Goal: Transaction & Acquisition: Purchase product/service

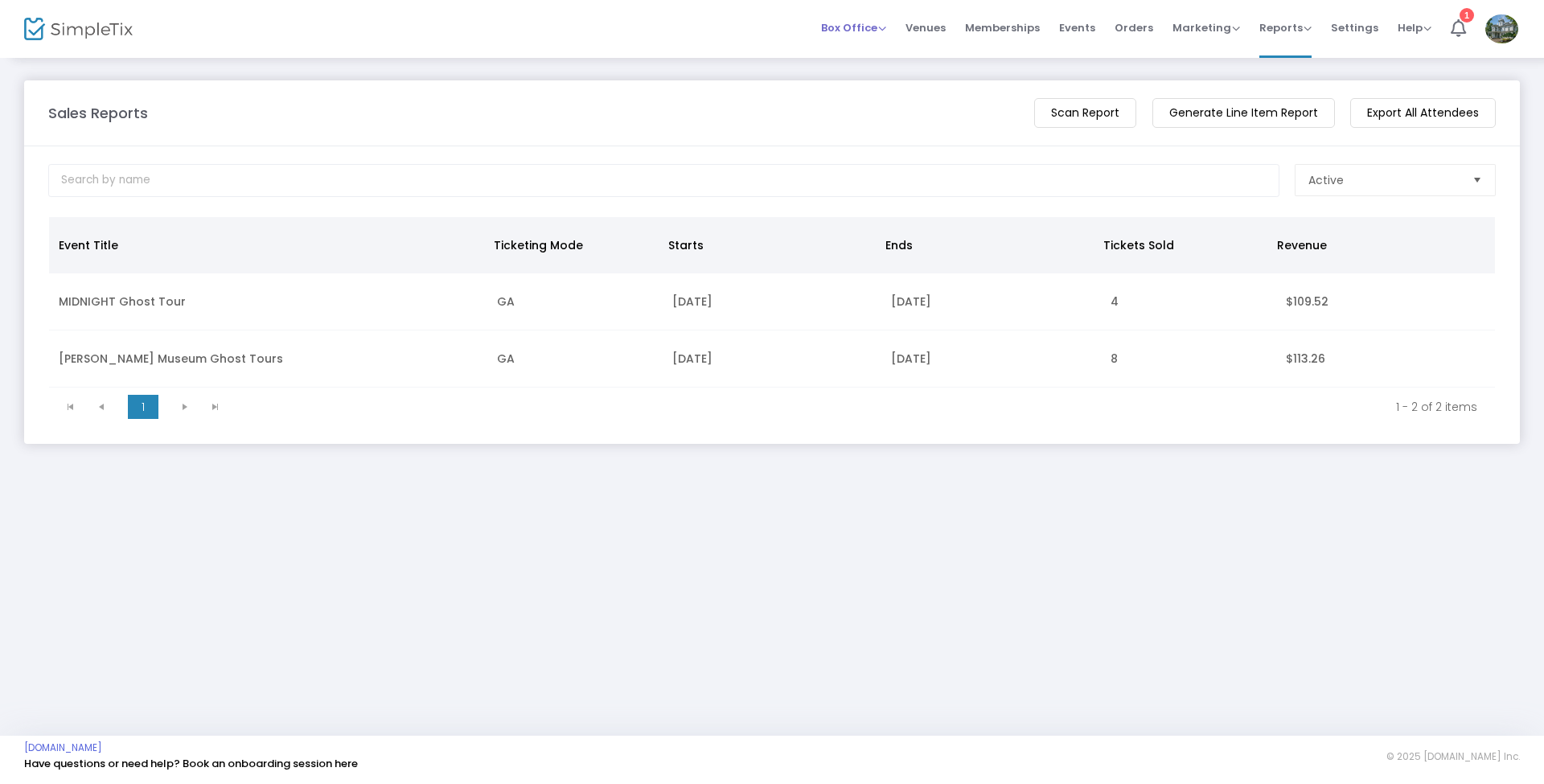
click at [860, 26] on span "Box Office" at bounding box center [854, 28] width 65 height 15
click at [858, 58] on li "Sell Tickets" at bounding box center [879, 55] width 115 height 32
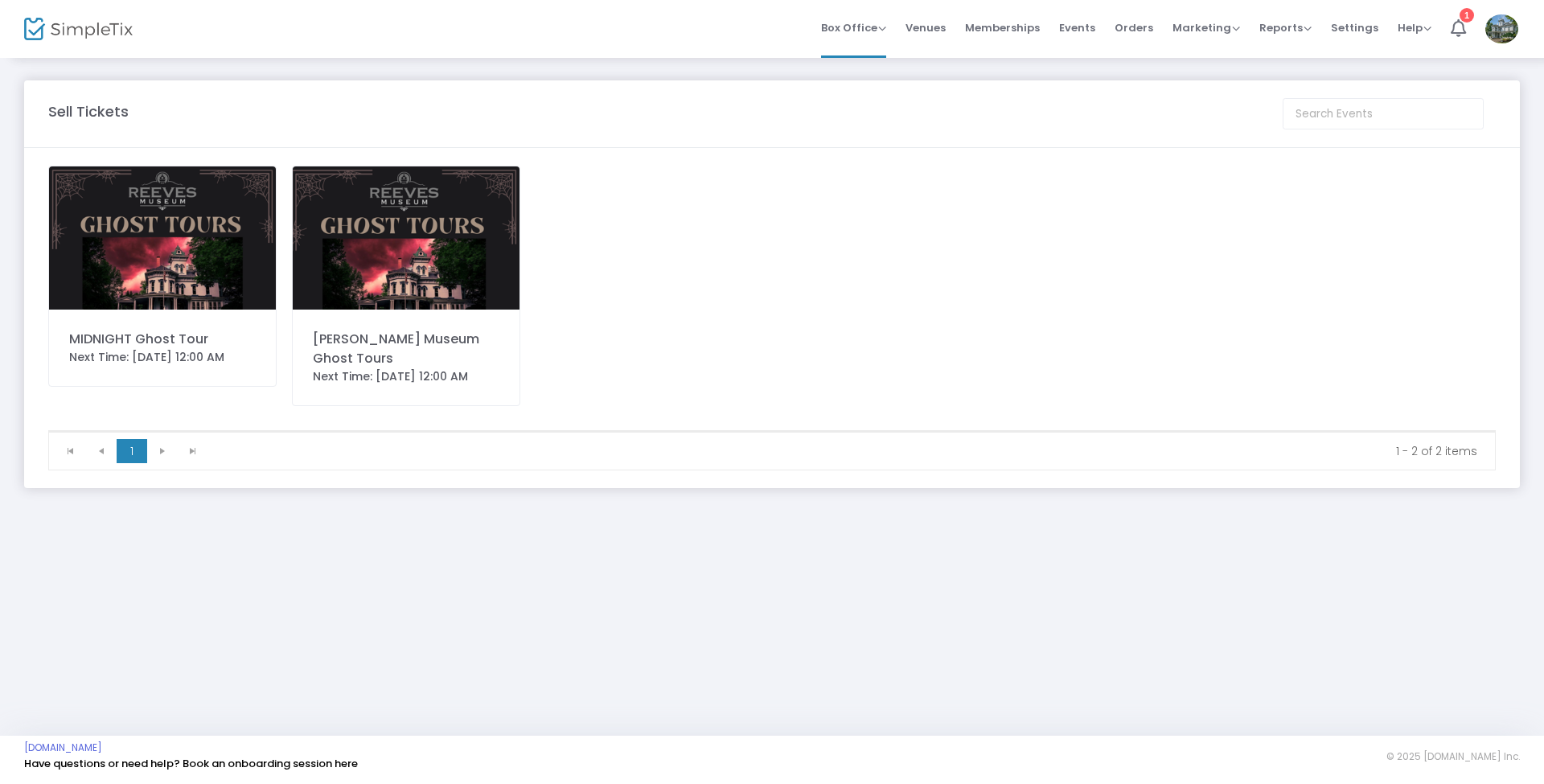
click at [385, 259] on img at bounding box center [406, 238] width 227 height 143
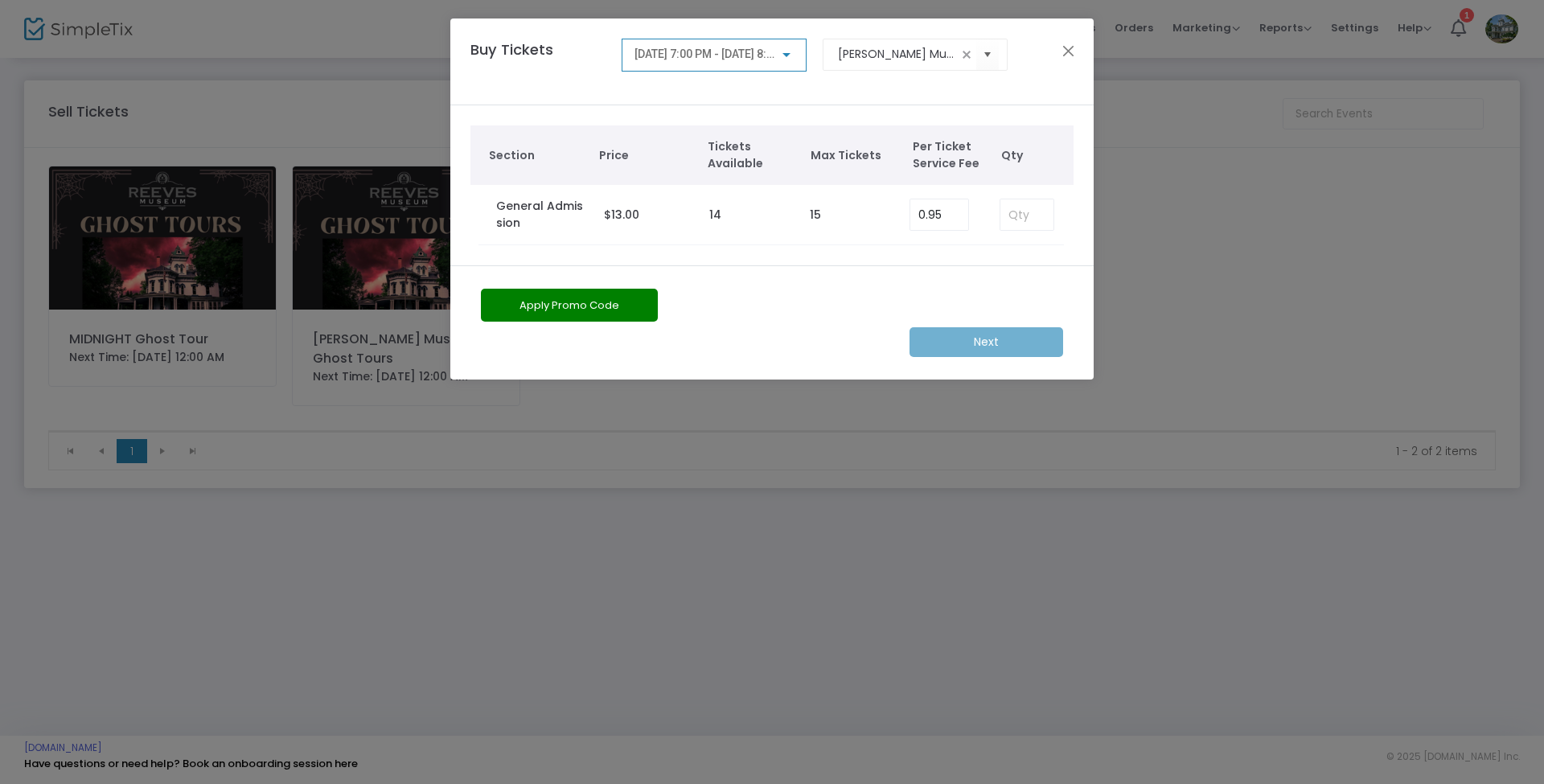
click at [788, 55] on div at bounding box center [786, 55] width 8 height 4
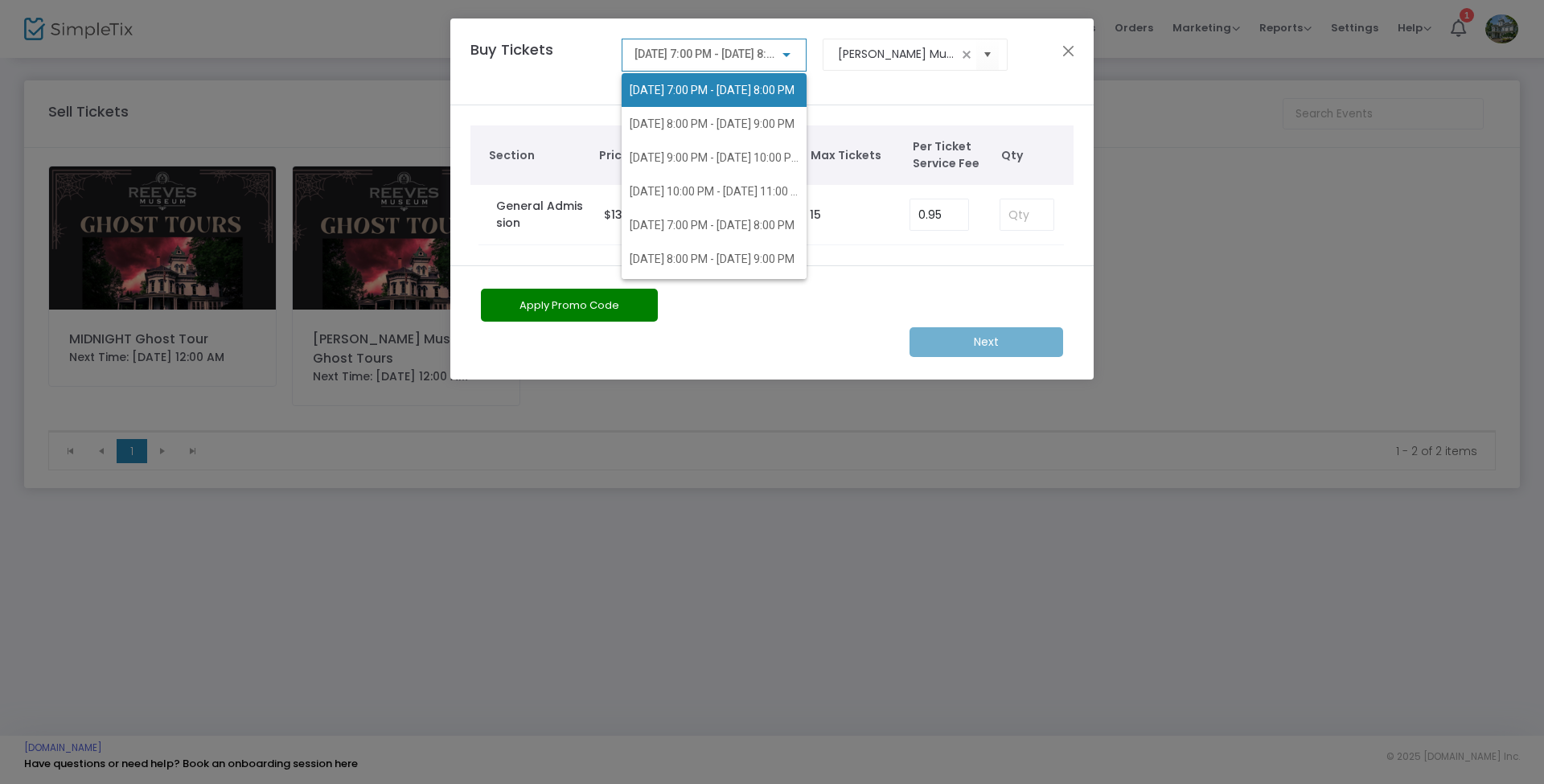
click at [751, 88] on span "[DATE] 7:00 PM - [DATE] 8:00 PM" at bounding box center [712, 90] width 165 height 13
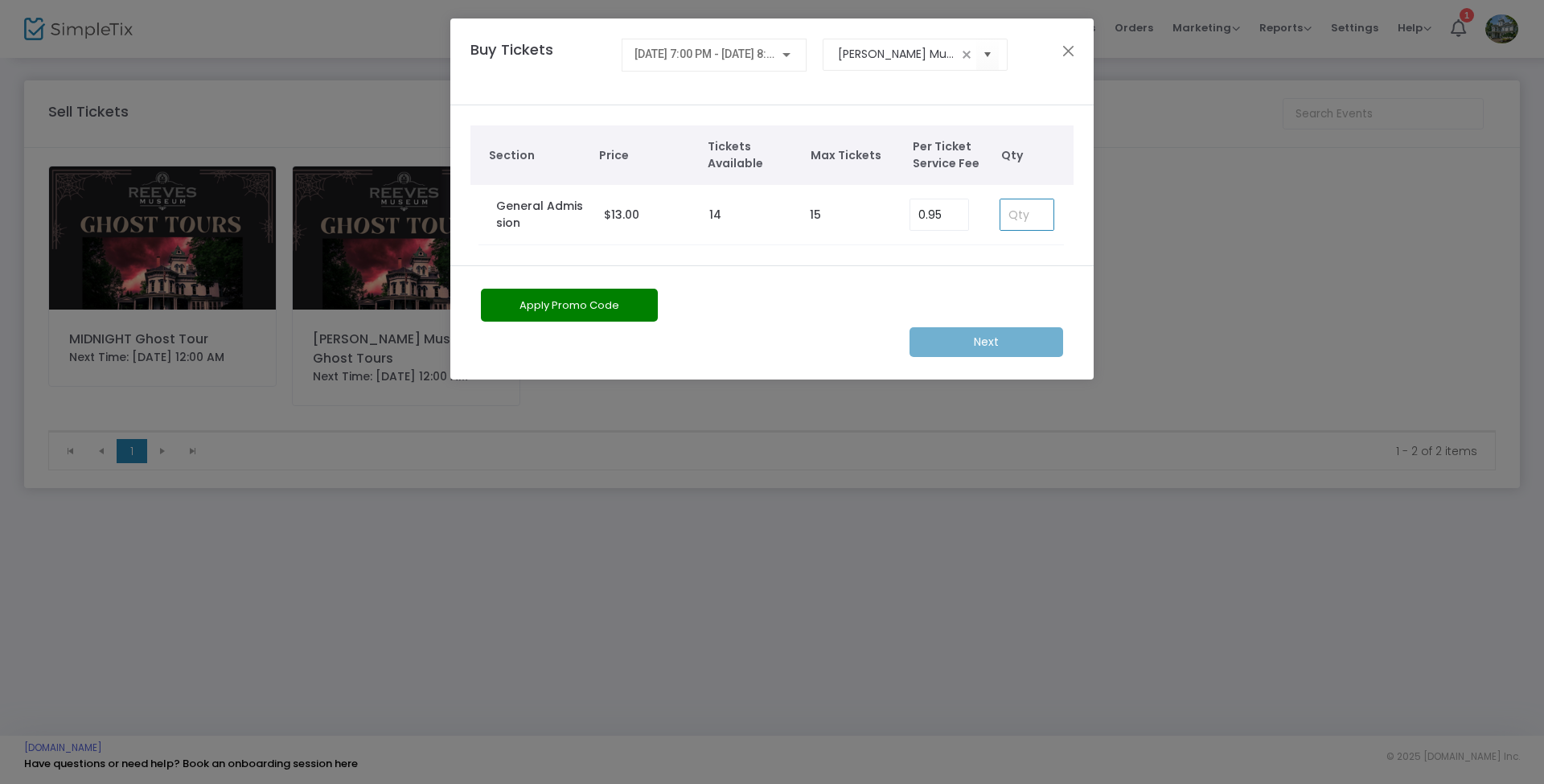
click at [1031, 217] on input at bounding box center [1026, 214] width 53 height 31
type input "2"
click at [962, 349] on m-button "Next" at bounding box center [986, 342] width 154 height 30
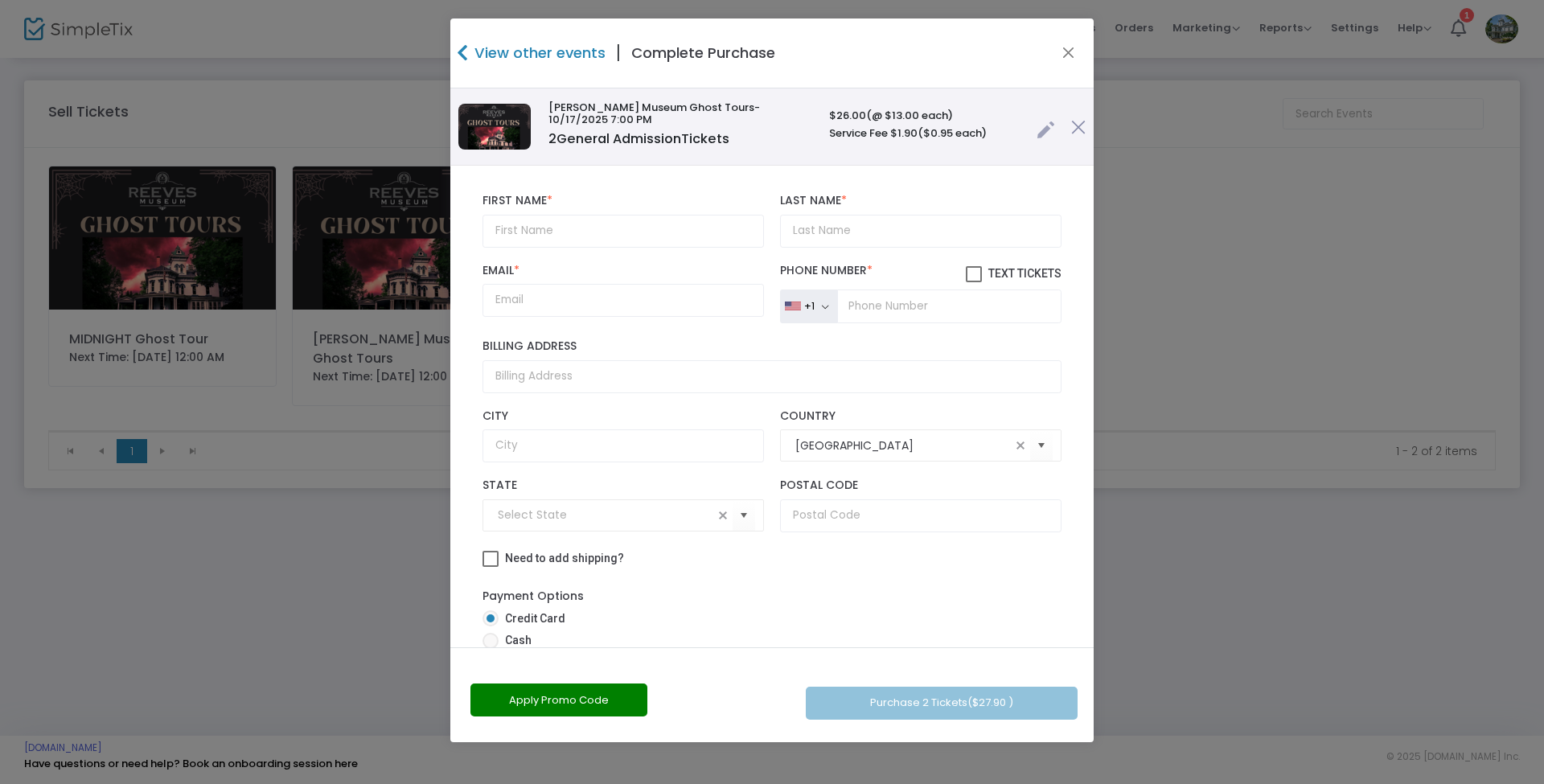
type input "[US_STATE]"
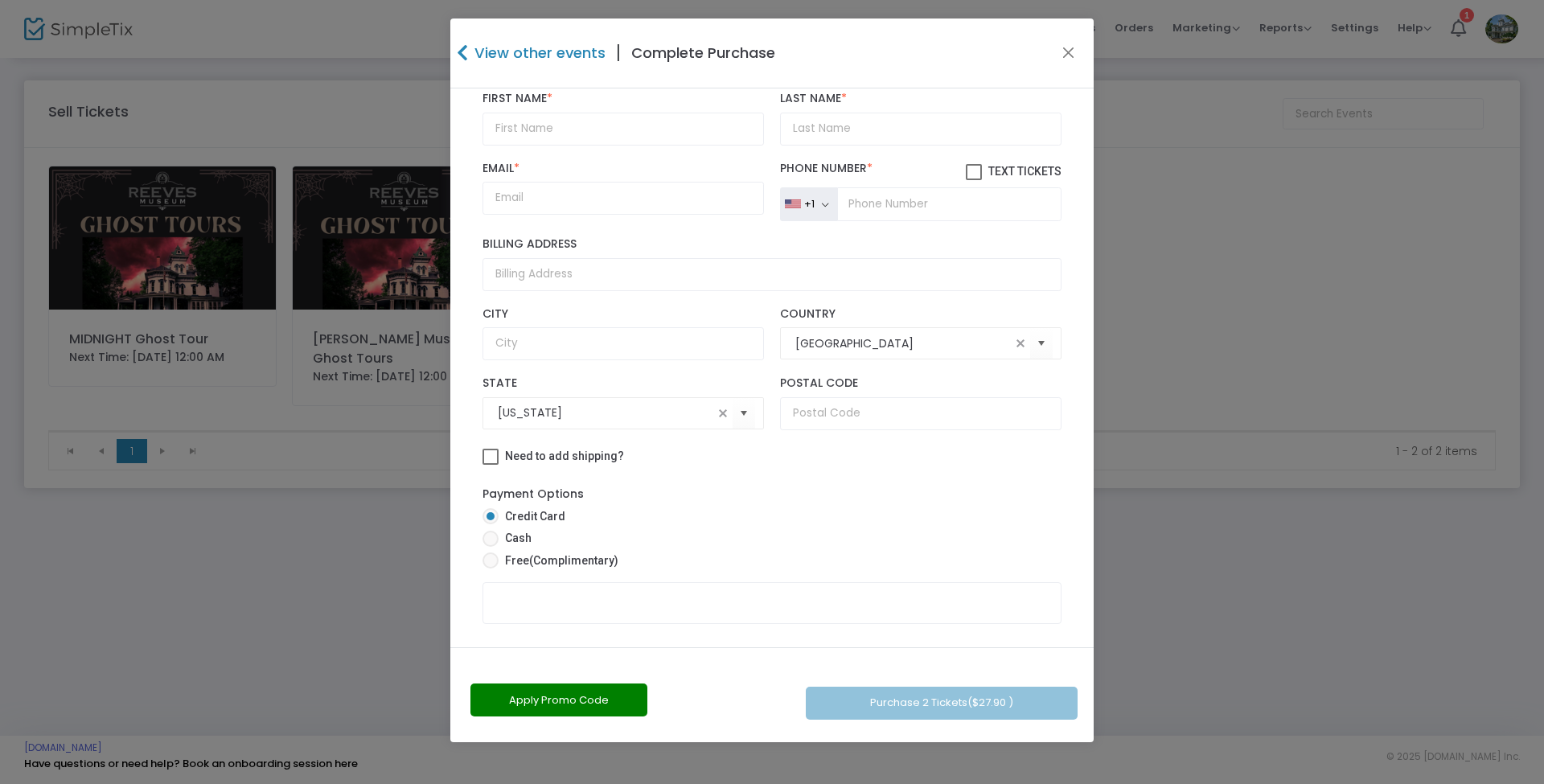
scroll to position [129, 0]
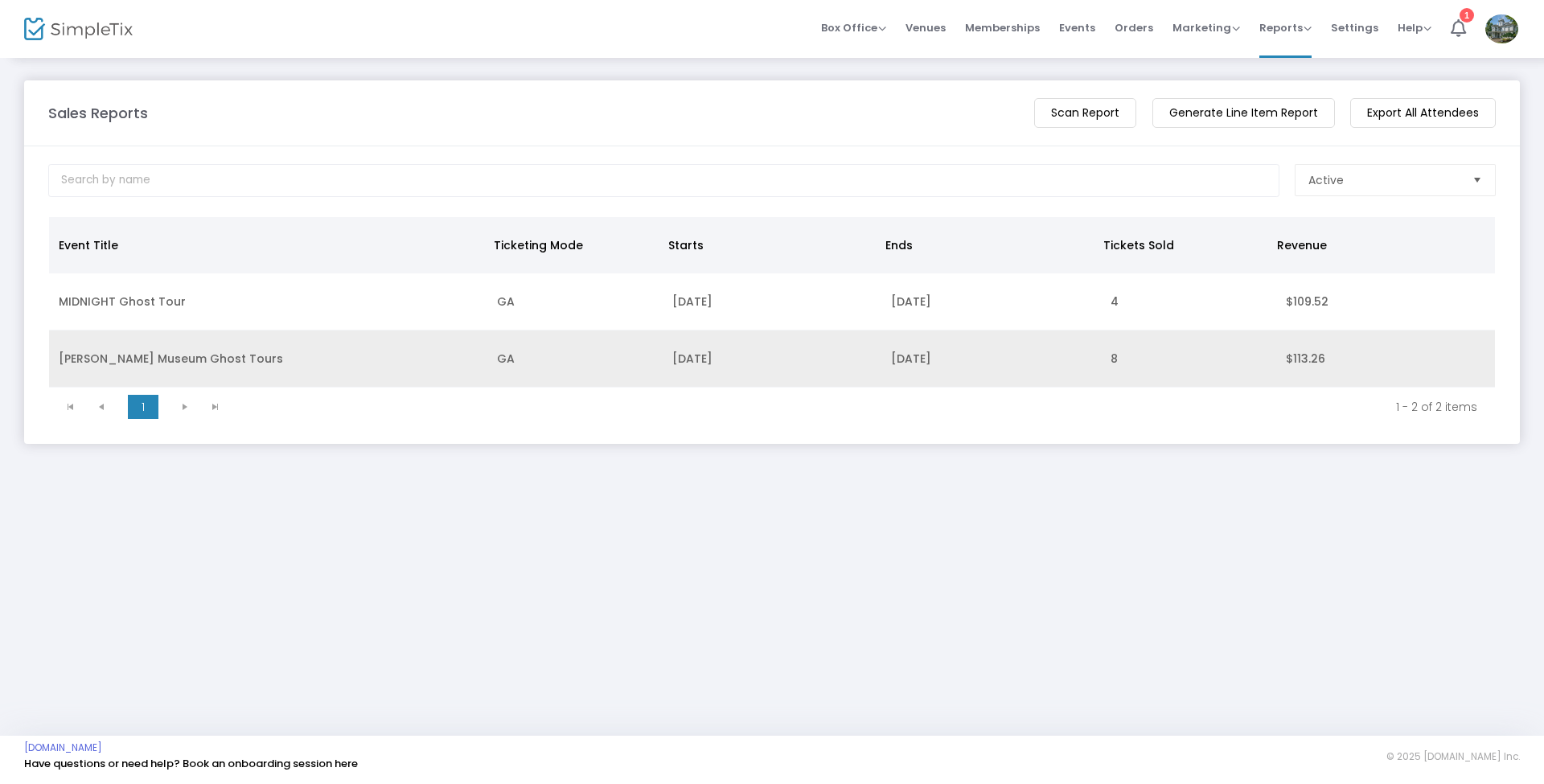
click at [199, 361] on td "[PERSON_NAME] Museum Ghost Tours" at bounding box center [268, 360] width 438 height 57
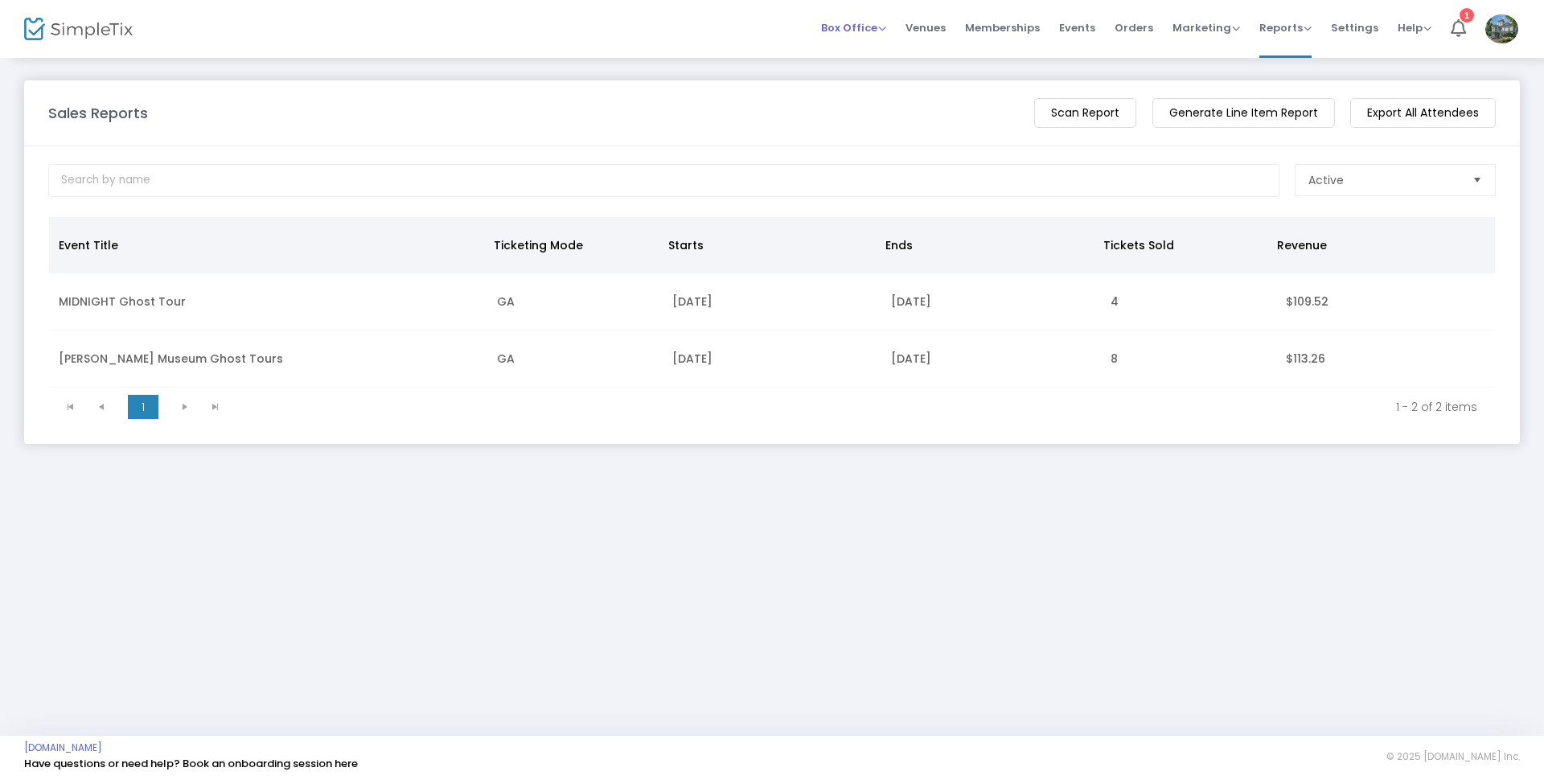
click at [886, 29] on span "Box Office" at bounding box center [854, 28] width 65 height 15
click at [905, 53] on li "Sell Tickets" at bounding box center [879, 55] width 115 height 32
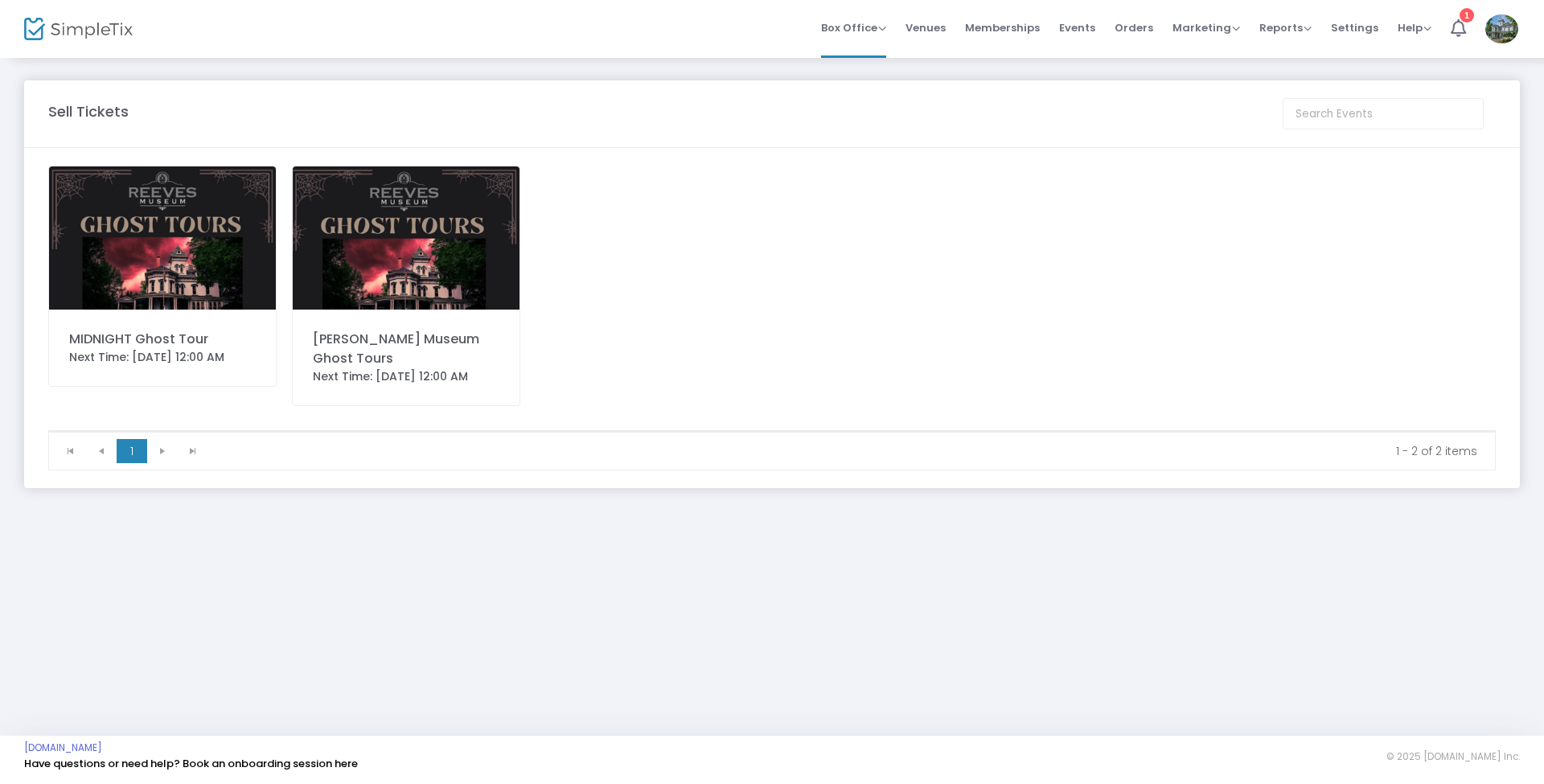
click at [413, 223] on img at bounding box center [406, 238] width 227 height 143
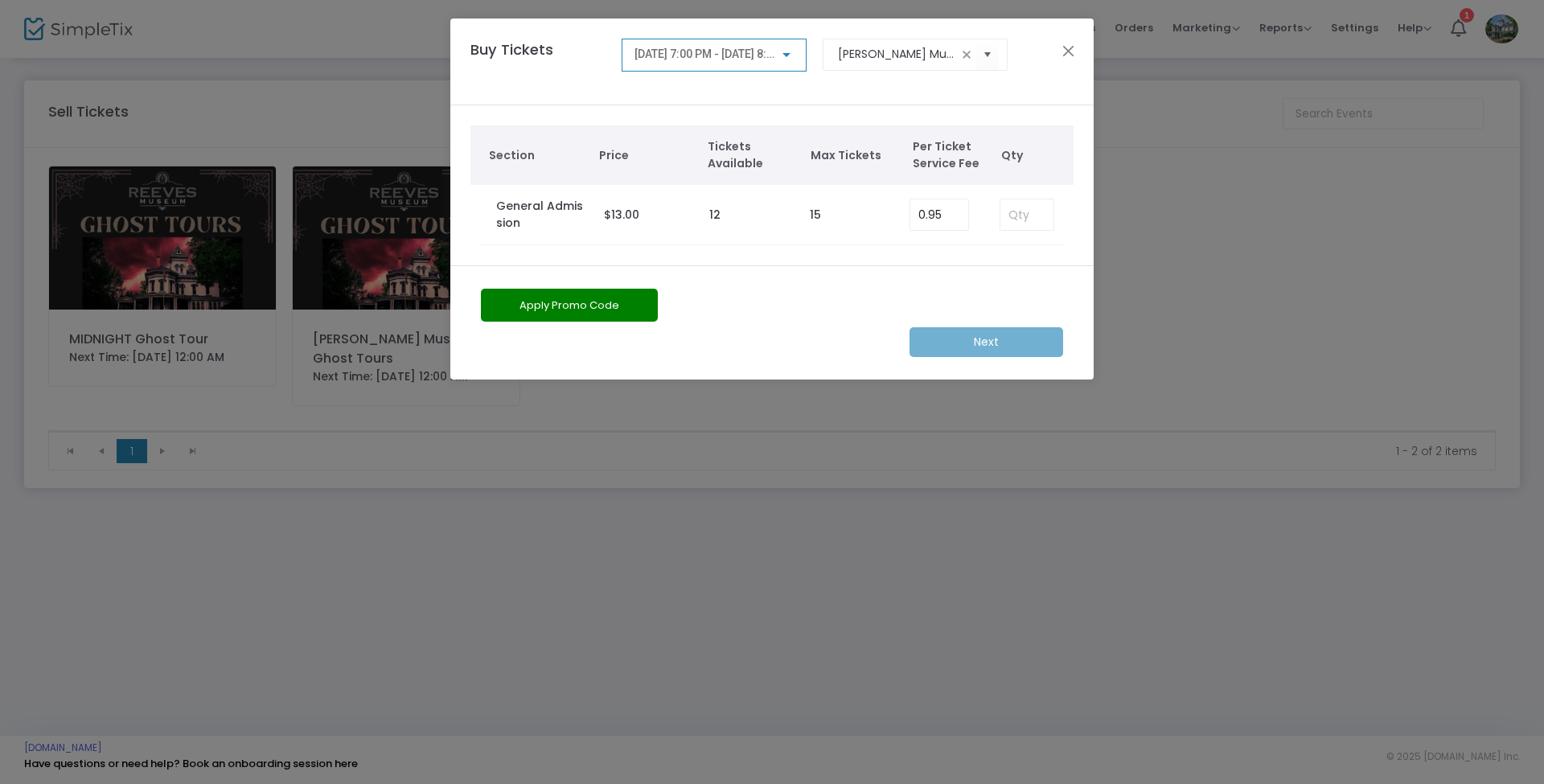
click at [788, 54] on div at bounding box center [786, 55] width 8 height 4
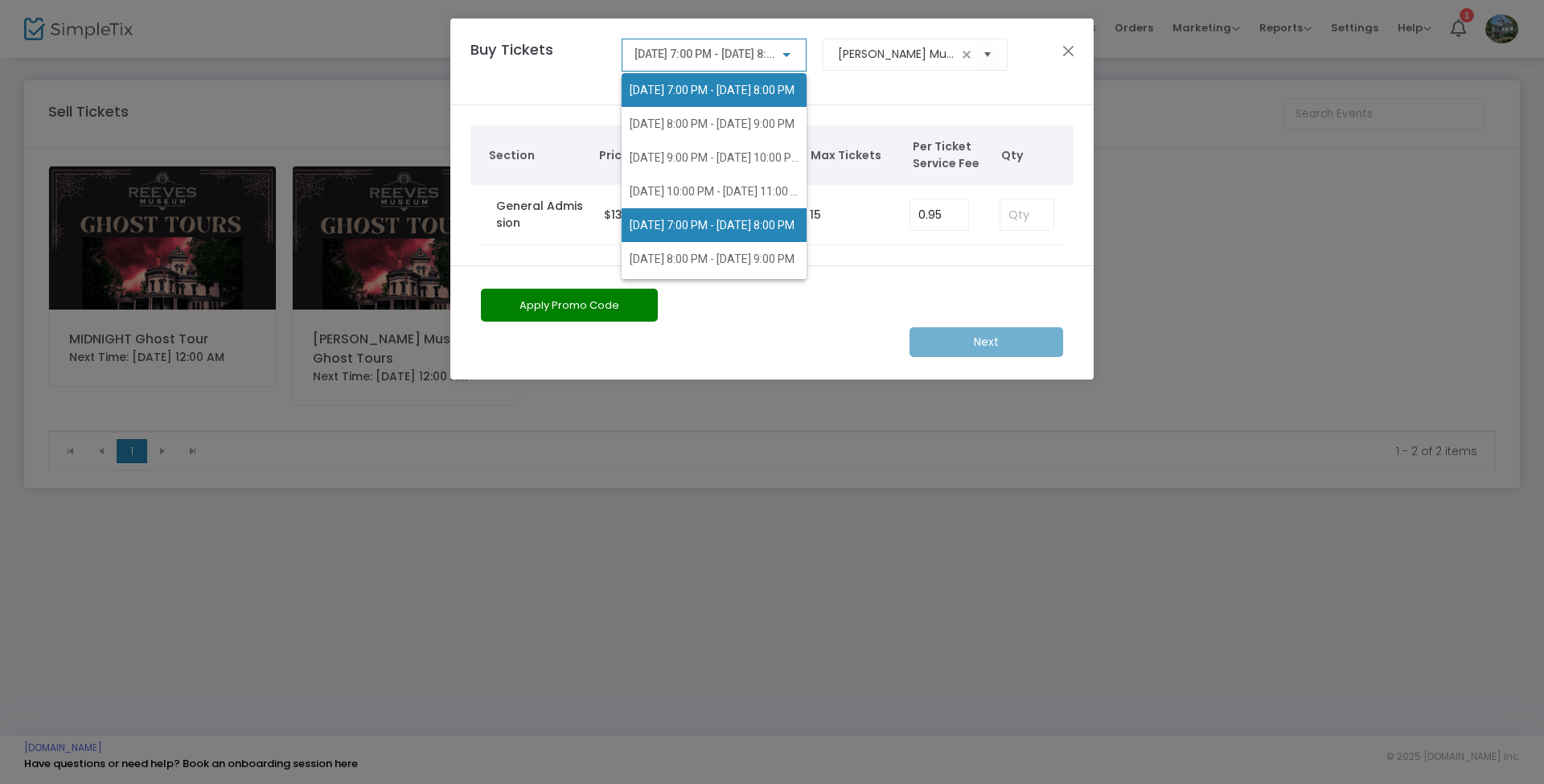
click at [731, 222] on span "[DATE] 7:00 PM - [DATE] 8:00 PM" at bounding box center [712, 225] width 165 height 13
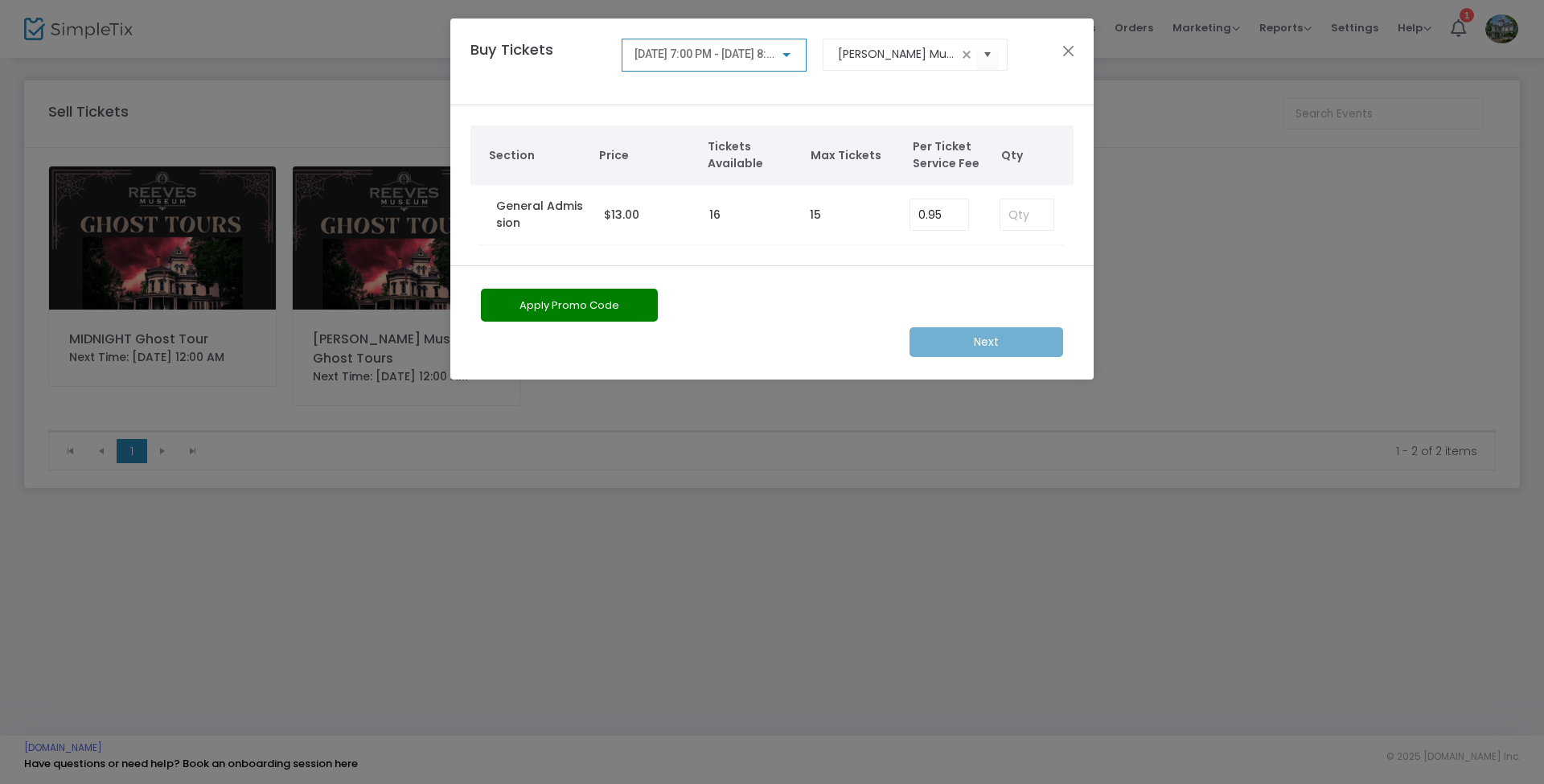
click at [981, 339] on div "Next" at bounding box center [772, 342] width 599 height 30
click at [1035, 218] on input at bounding box center [1026, 214] width 53 height 31
type input "5"
click at [997, 342] on m-button "Next" at bounding box center [986, 342] width 154 height 30
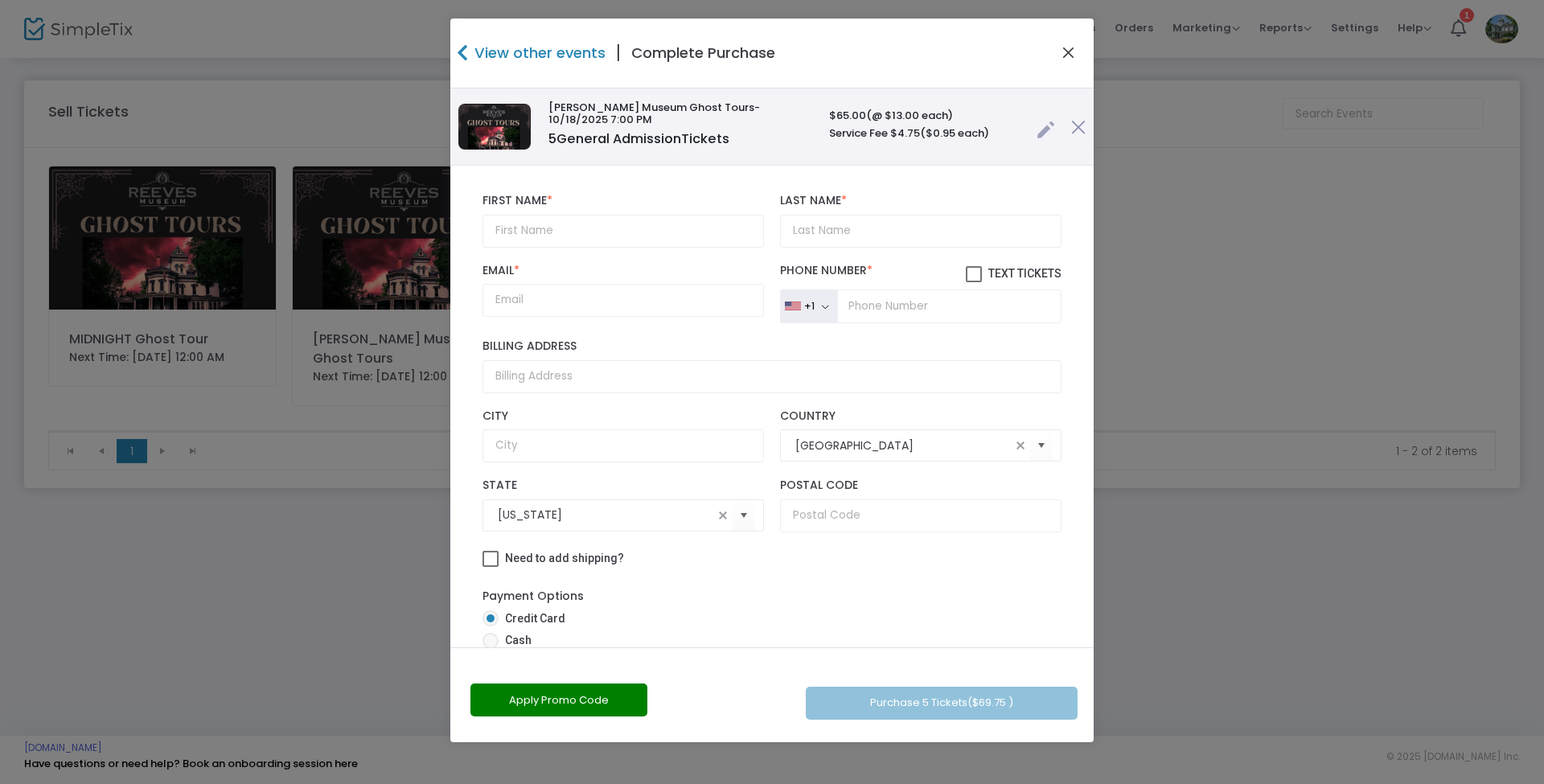
click at [1069, 44] on button "Close" at bounding box center [1069, 53] width 21 height 21
